Goal: Transaction & Acquisition: Subscribe to service/newsletter

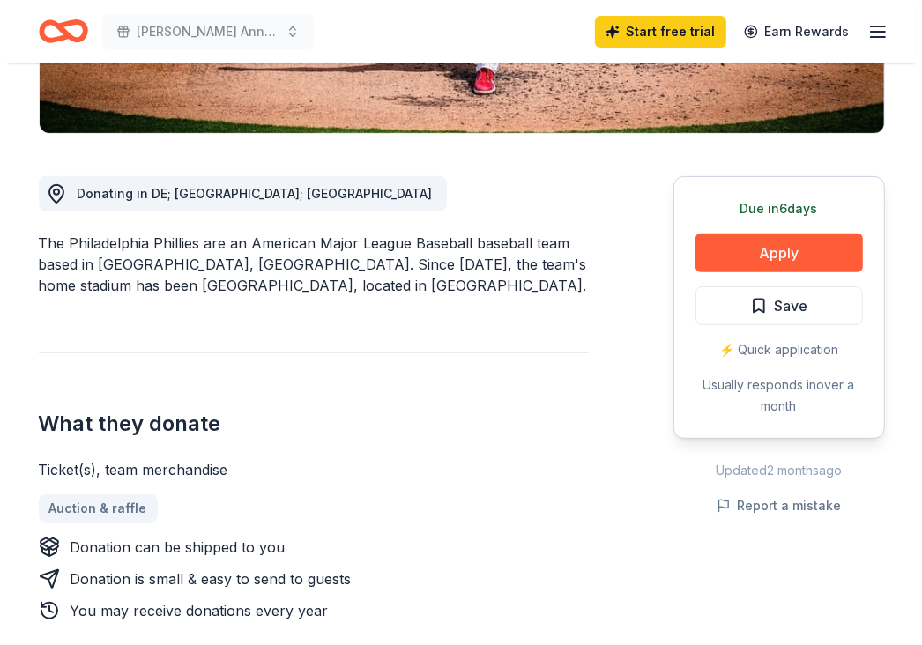
scroll to position [405, 0]
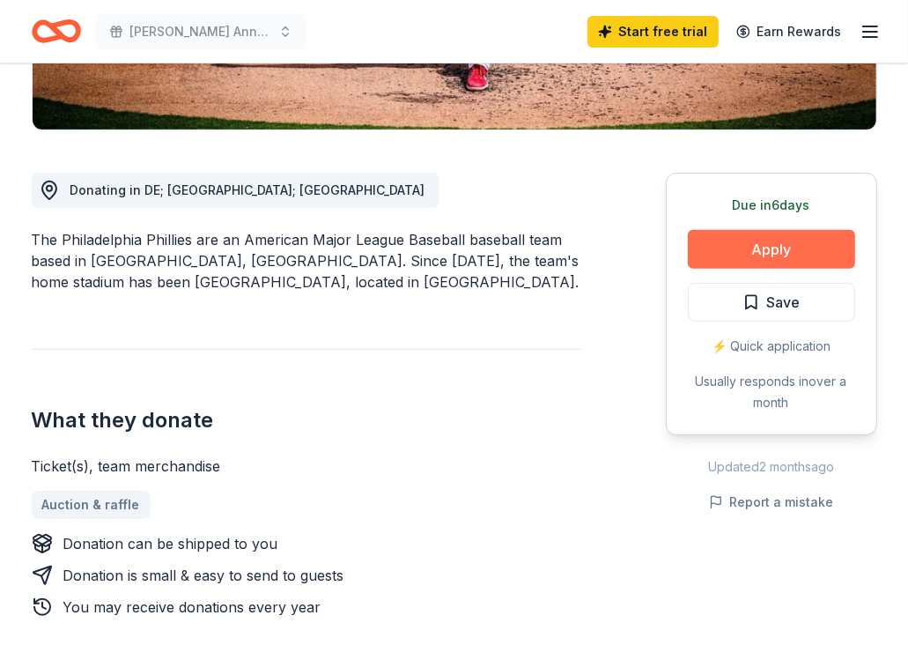
click at [774, 245] on button "Apply" at bounding box center [771, 249] width 167 height 39
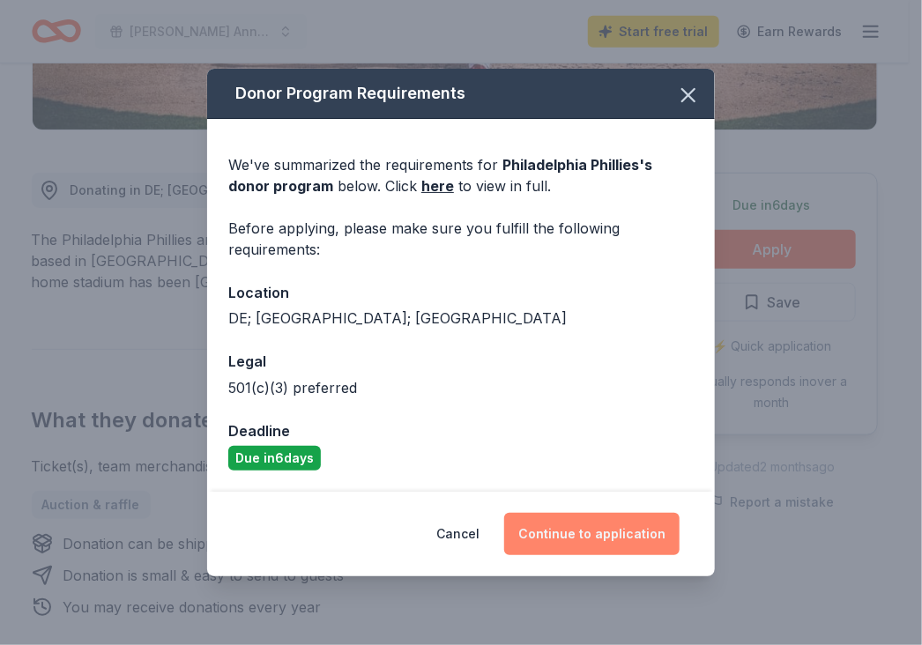
click at [581, 533] on button "Continue to application" at bounding box center [591, 534] width 175 height 42
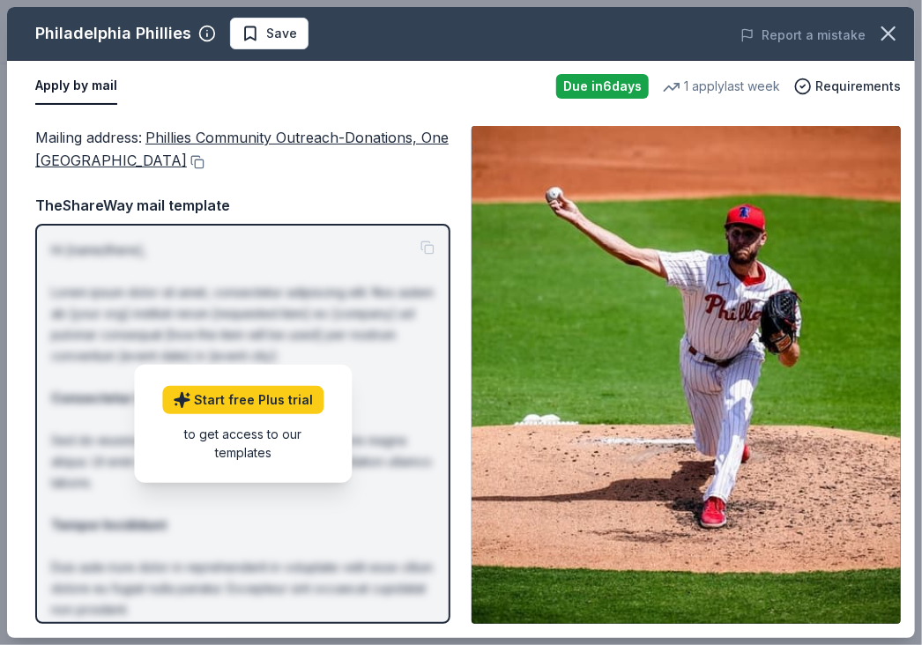
click at [348, 200] on div "TheShareWay mail template" at bounding box center [242, 205] width 415 height 23
drag, startPoint x: 916, startPoint y: 150, endPoint x: 899, endPoint y: 404, distance: 255.2
click at [899, 404] on div "Philadelphia Phillies Save Report a mistake Apply by mail Due in 6 days 1 apply…" at bounding box center [461, 322] width 922 height 645
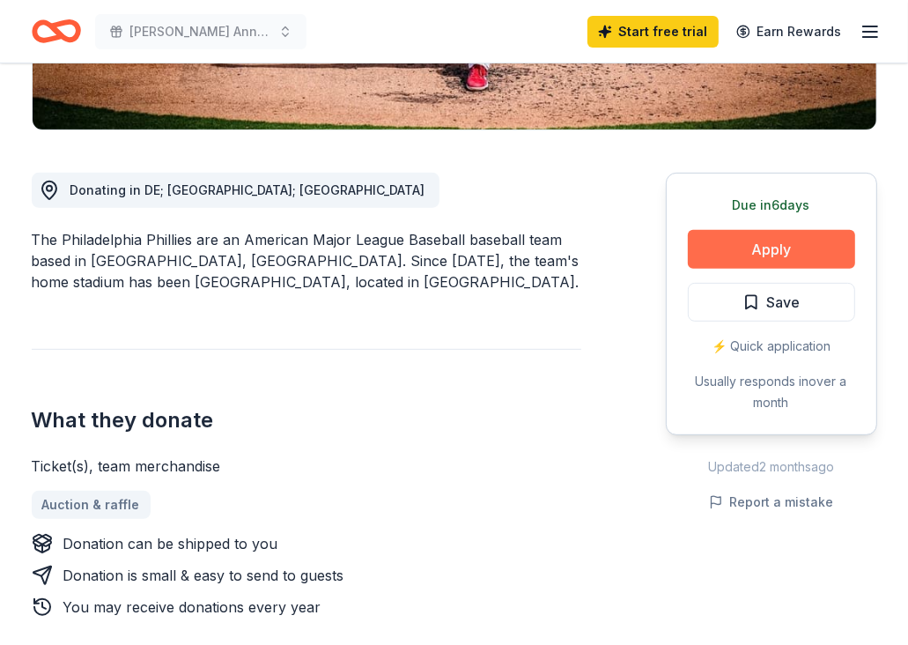
click at [765, 253] on button "Apply" at bounding box center [771, 249] width 167 height 39
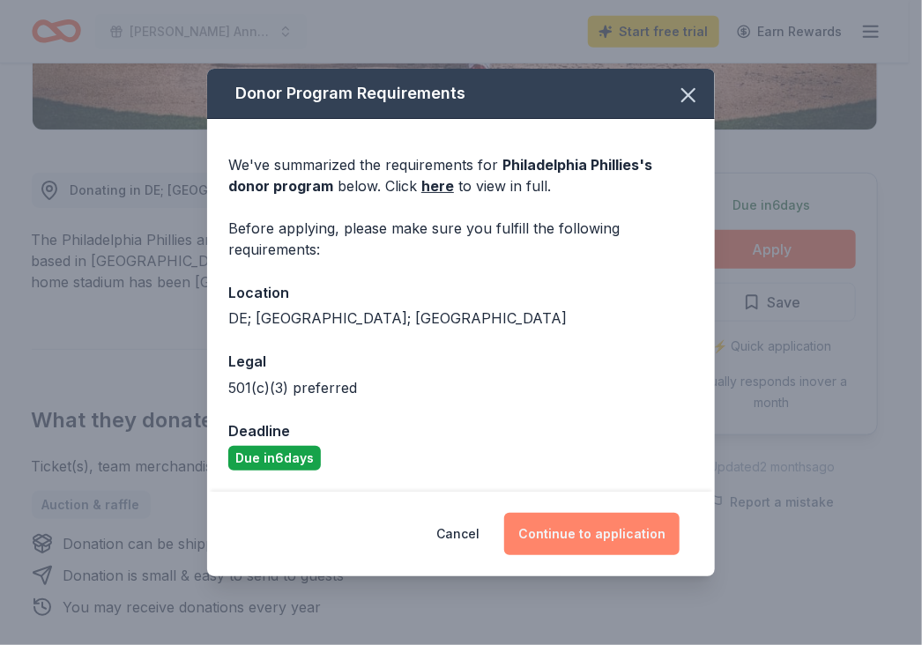
click at [592, 538] on button "Continue to application" at bounding box center [591, 534] width 175 height 42
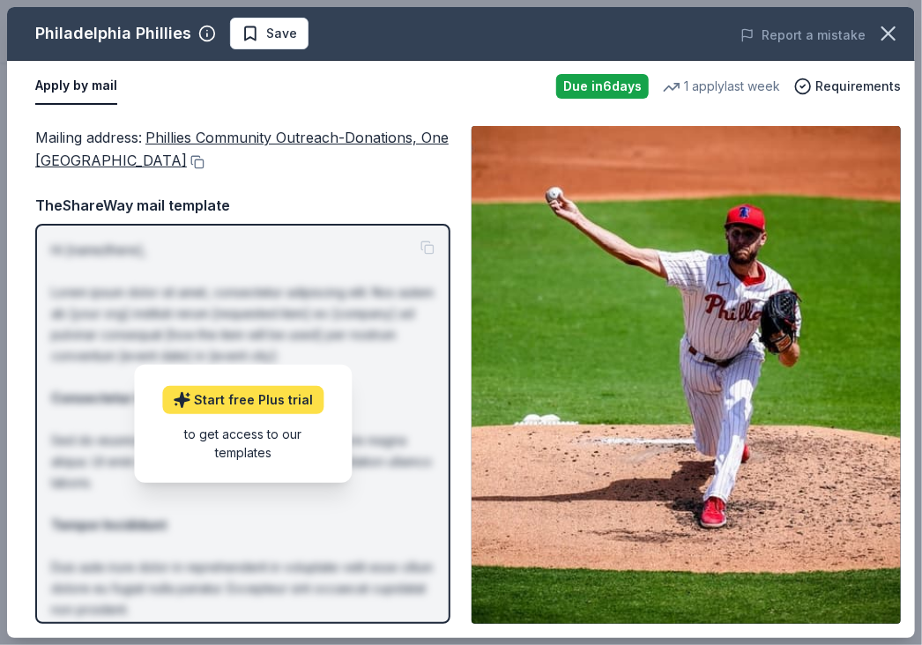
click at [230, 404] on link "Start free Plus trial" at bounding box center [242, 400] width 161 height 28
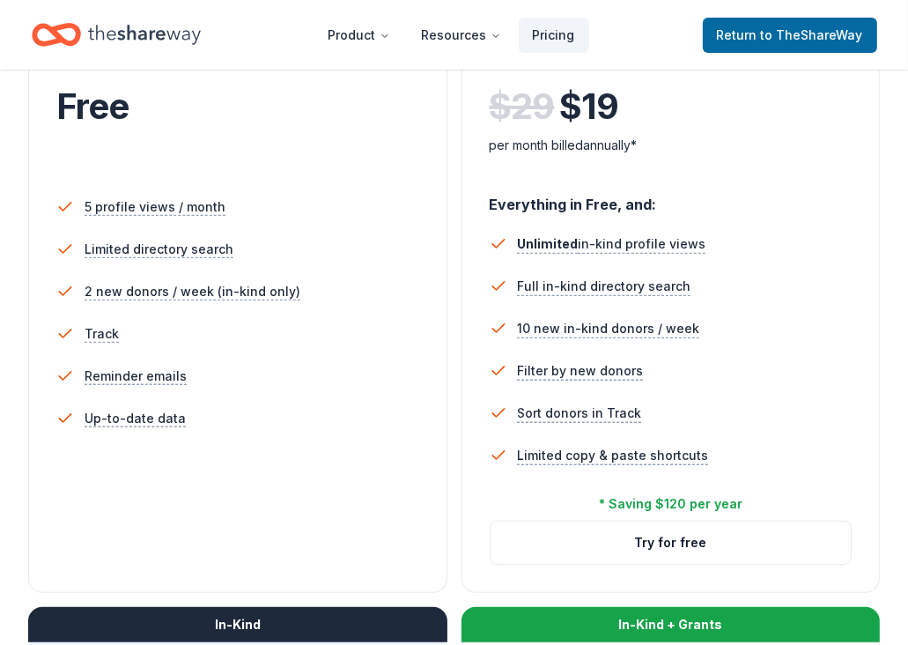
scroll to position [403, 0]
